Goal: Transaction & Acquisition: Purchase product/service

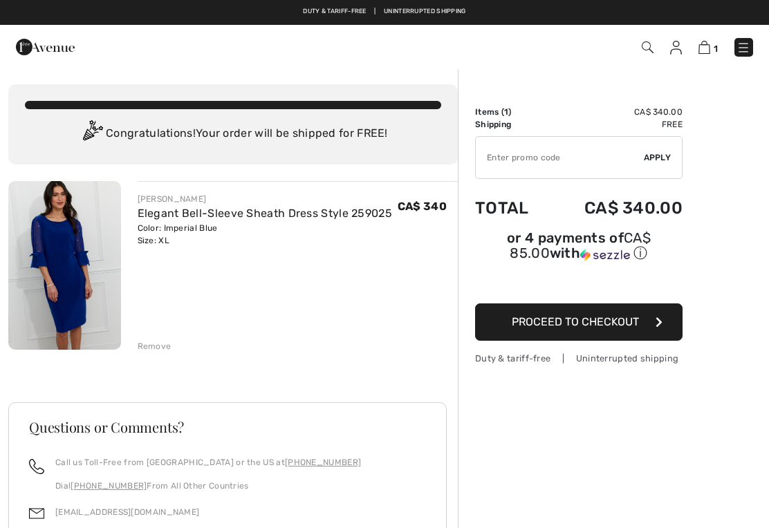
click at [228, 227] on div "Color: Imperial Blue Size: XL" at bounding box center [265, 234] width 255 height 25
click at [77, 285] on img at bounding box center [64, 265] width 113 height 169
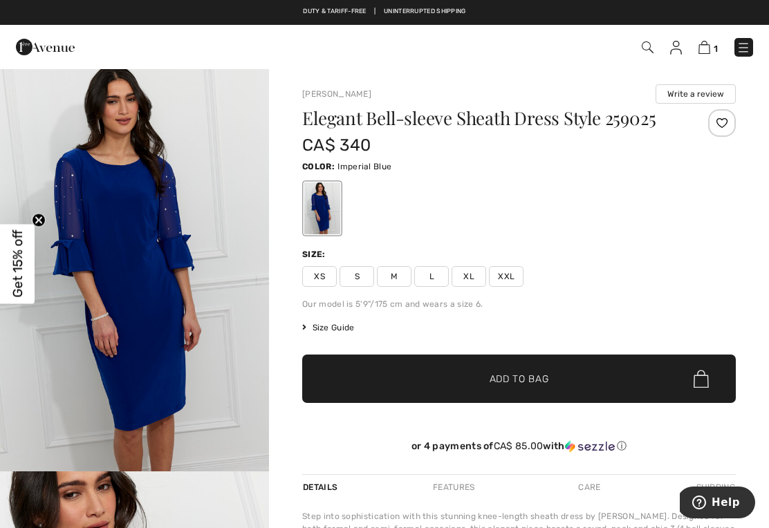
click at [318, 327] on span "Size Guide" at bounding box center [328, 328] width 52 height 12
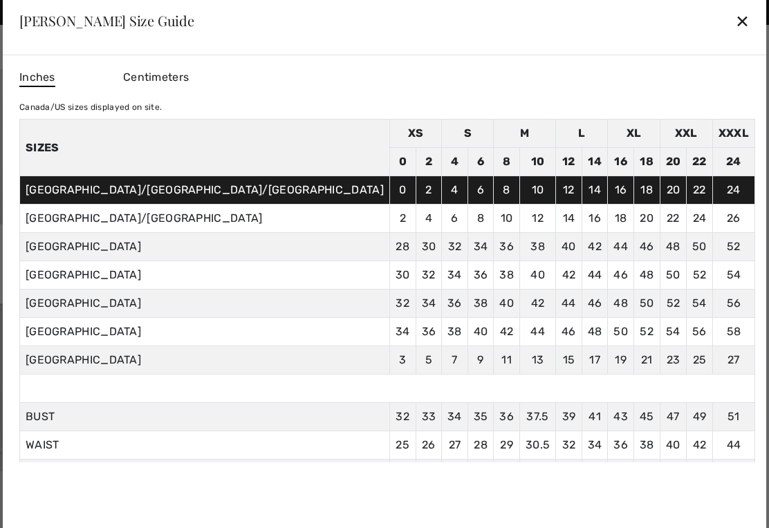
click at [735, 28] on div "✕" at bounding box center [742, 20] width 15 height 29
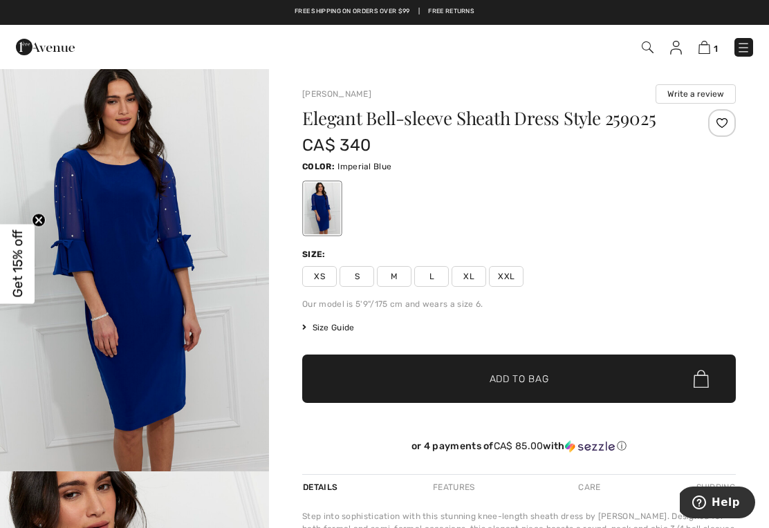
click at [513, 280] on span "XXL" at bounding box center [506, 276] width 35 height 21
click at [522, 381] on span "Add to Bag" at bounding box center [519, 379] width 59 height 15
click at [707, 45] on img at bounding box center [703, 47] width 12 height 13
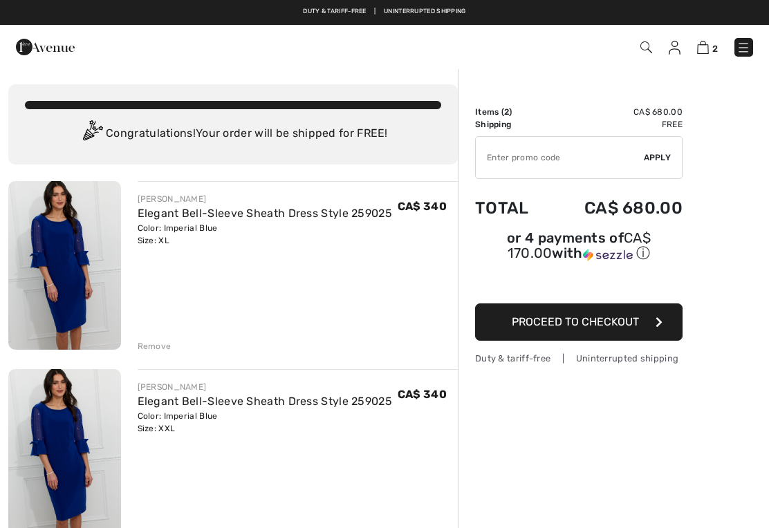
click at [160, 350] on div "Remove" at bounding box center [155, 346] width 34 height 12
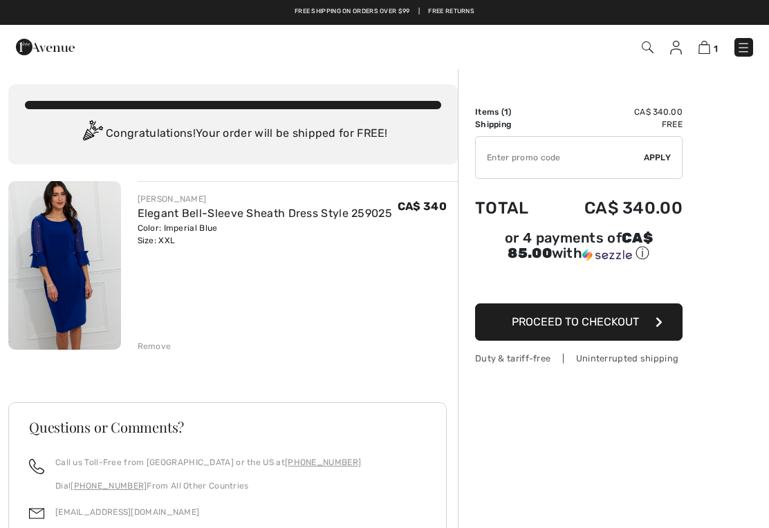
click at [76, 273] on img at bounding box center [64, 265] width 113 height 169
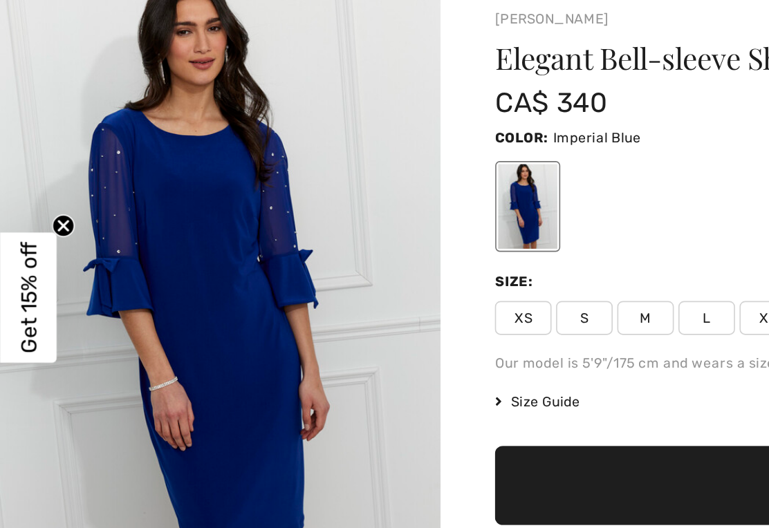
click at [26, 225] on span "Get 15% off" at bounding box center [17, 265] width 35 height 80
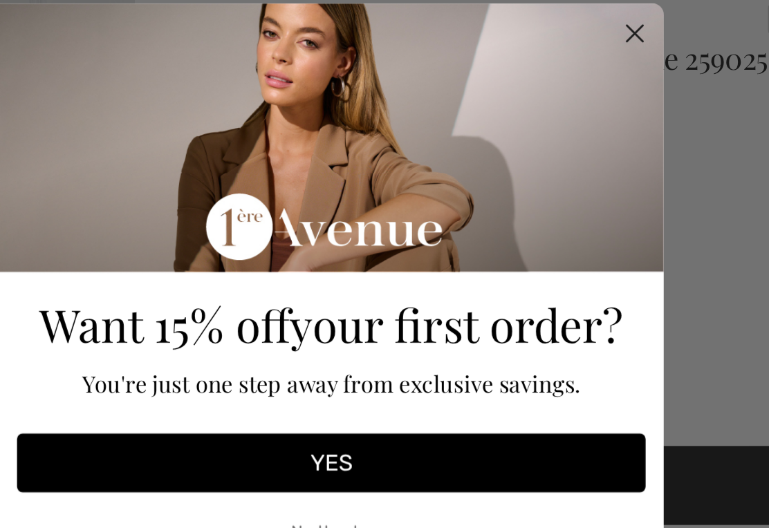
click at [570, 98] on icon "Close dialog" at bounding box center [575, 103] width 10 height 10
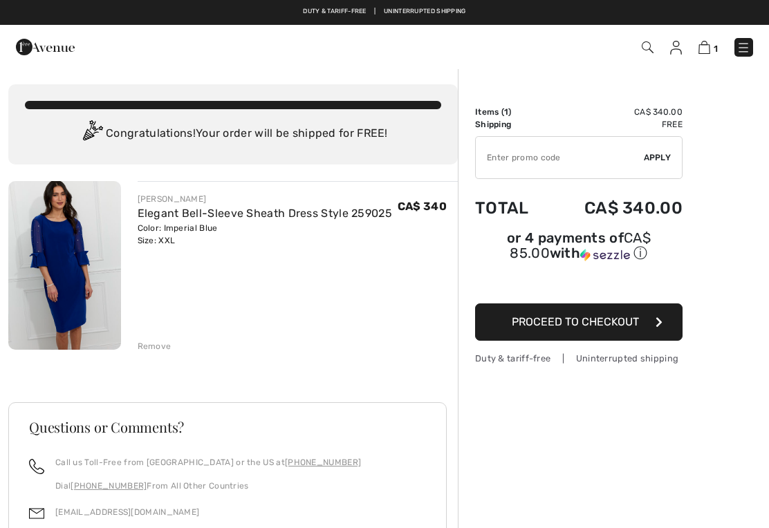
click at [71, 275] on img at bounding box center [64, 265] width 113 height 169
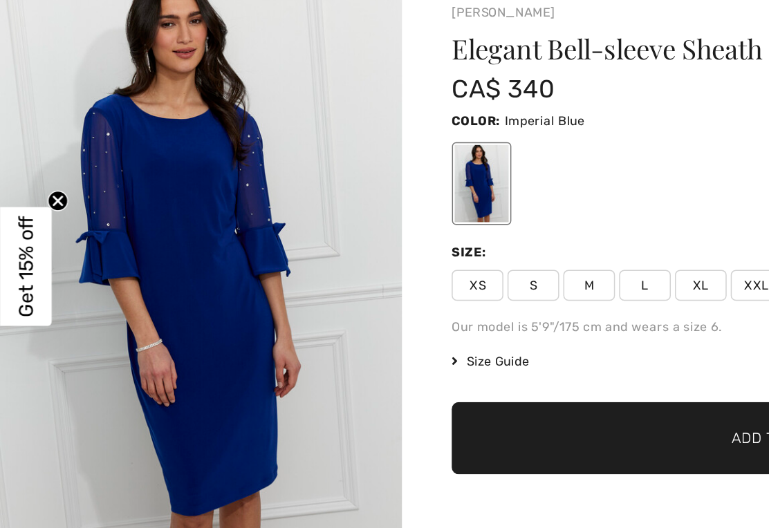
click at [43, 214] on circle "Close teaser" at bounding box center [39, 220] width 13 height 13
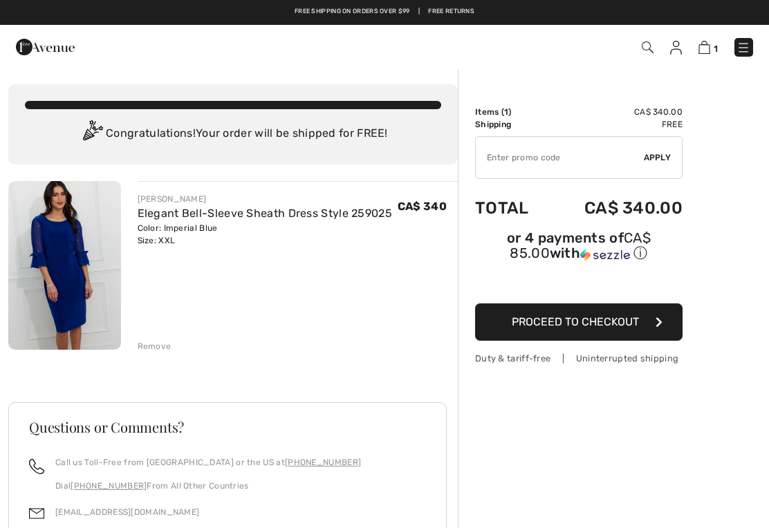
click at [187, 232] on div "Color: Imperial Blue Size: XXL" at bounding box center [265, 234] width 255 height 25
click at [68, 267] on img at bounding box center [64, 265] width 113 height 169
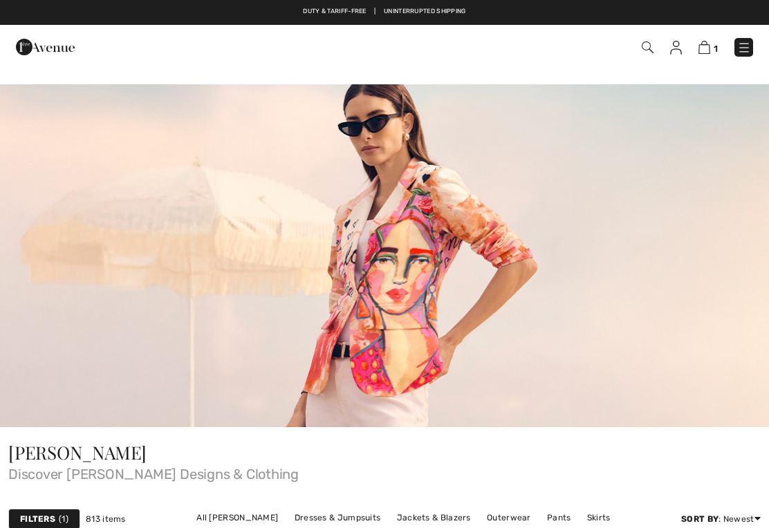
checkbox input "true"
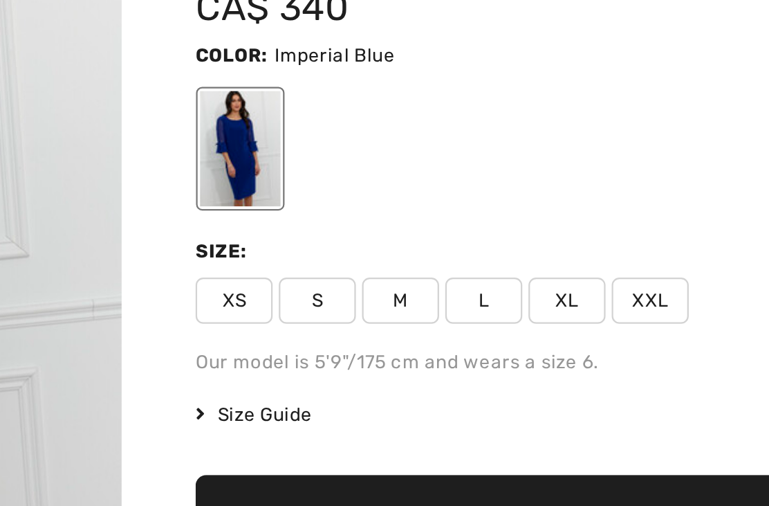
click at [302, 322] on span "Size Guide" at bounding box center [328, 328] width 52 height 12
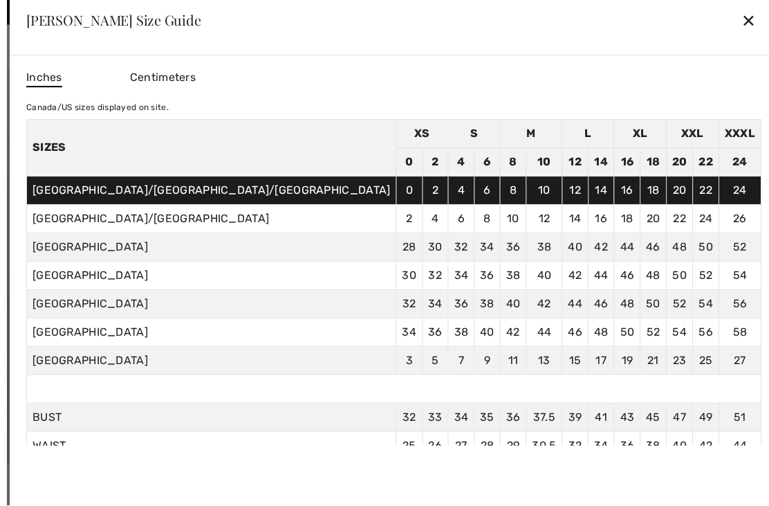
scroll to position [10, 0]
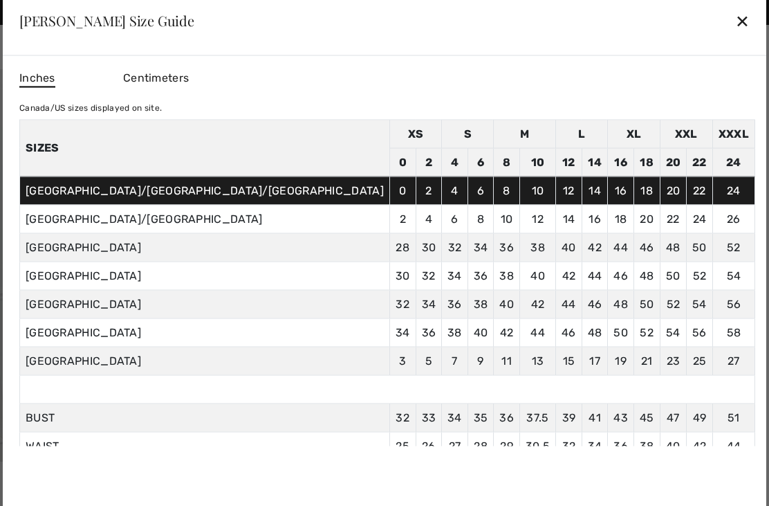
click at [712, 203] on div at bounding box center [384, 253] width 769 height 506
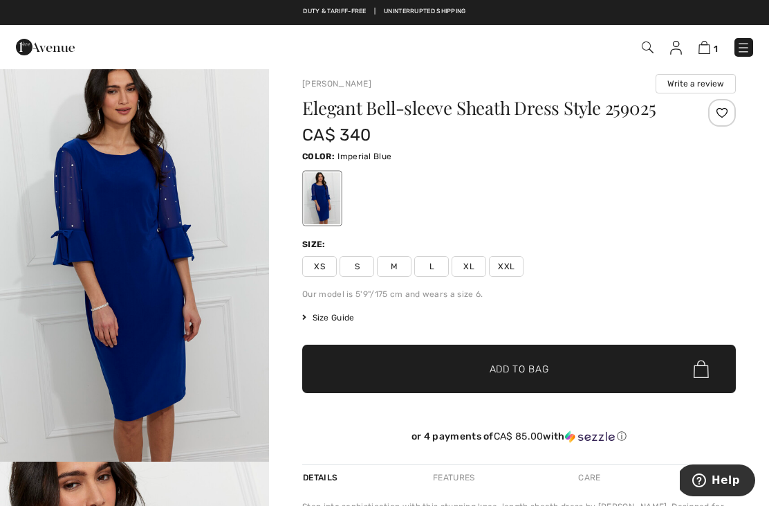
click at [471, 266] on span "XL" at bounding box center [469, 266] width 35 height 21
click at [524, 373] on span "Add to Bag" at bounding box center [519, 369] width 59 height 15
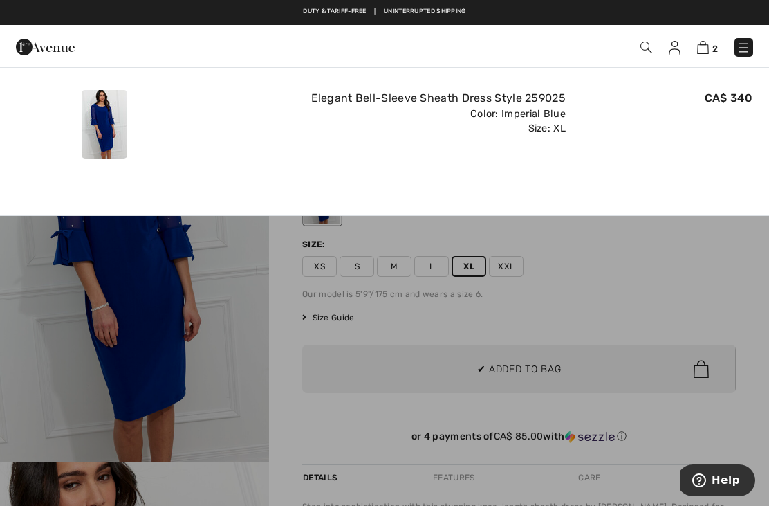
scroll to position [0, 0]
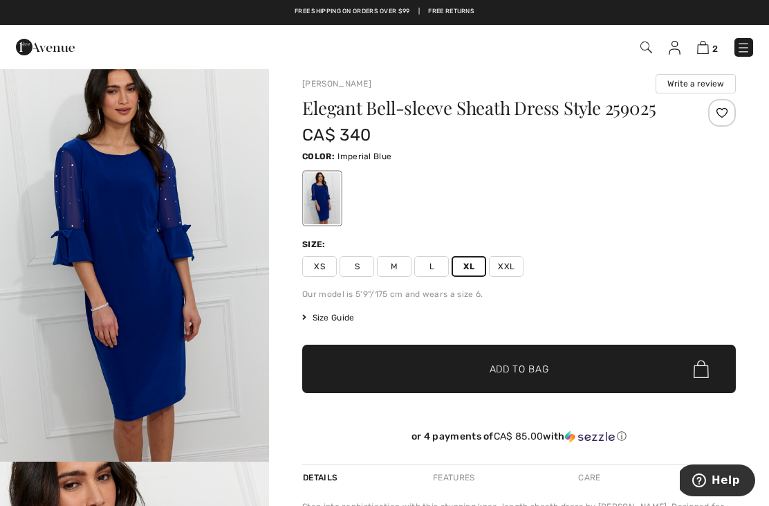
click at [187, 274] on img "1 / 4" at bounding box center [134, 259] width 269 height 404
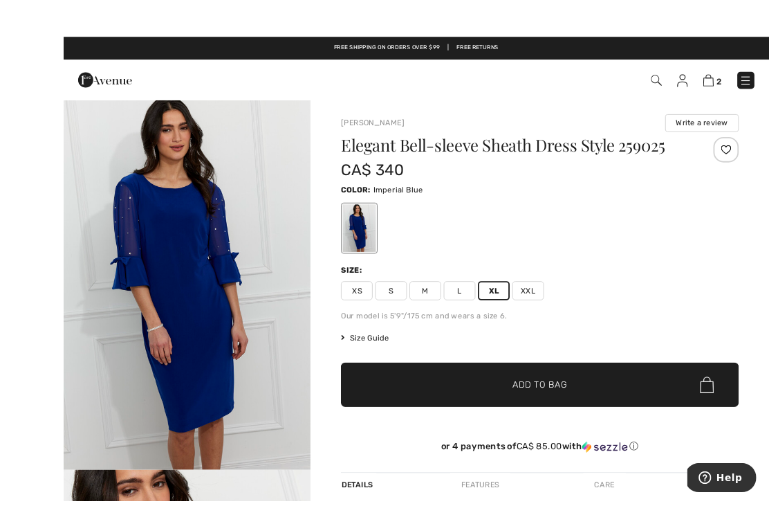
scroll to position [17, 0]
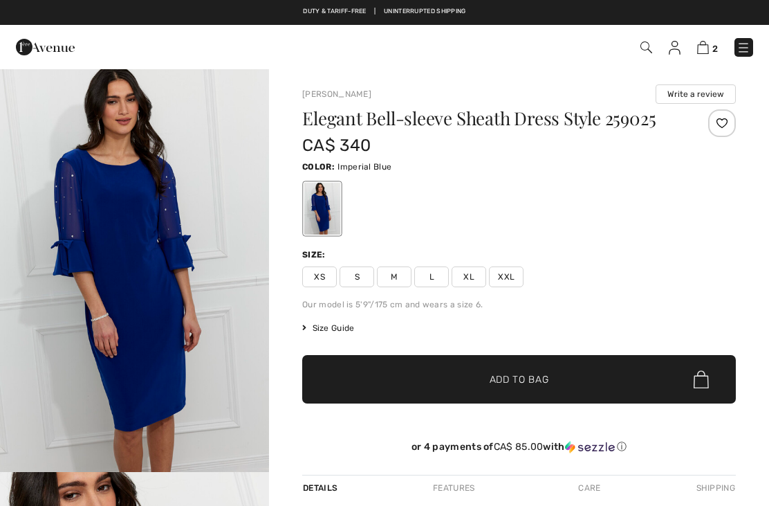
checkbox input "true"
click at [709, 50] on img at bounding box center [703, 47] width 12 height 13
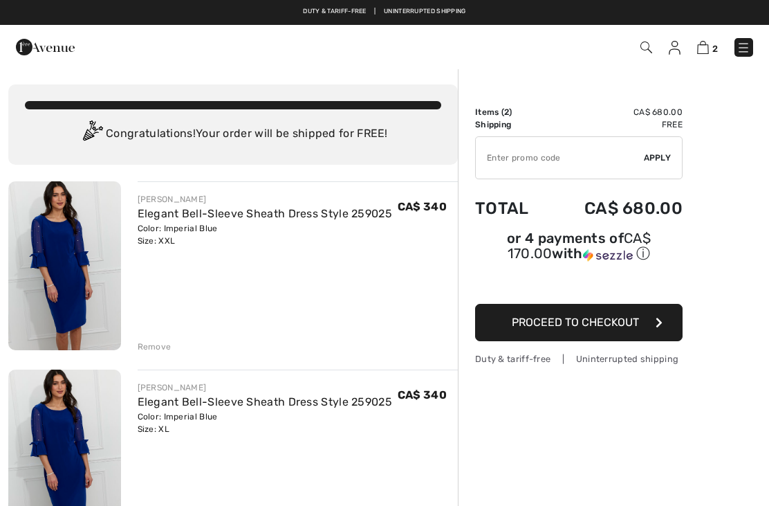
click at [156, 346] on div "Remove" at bounding box center [155, 346] width 34 height 12
